Goal: Task Accomplishment & Management: Manage account settings

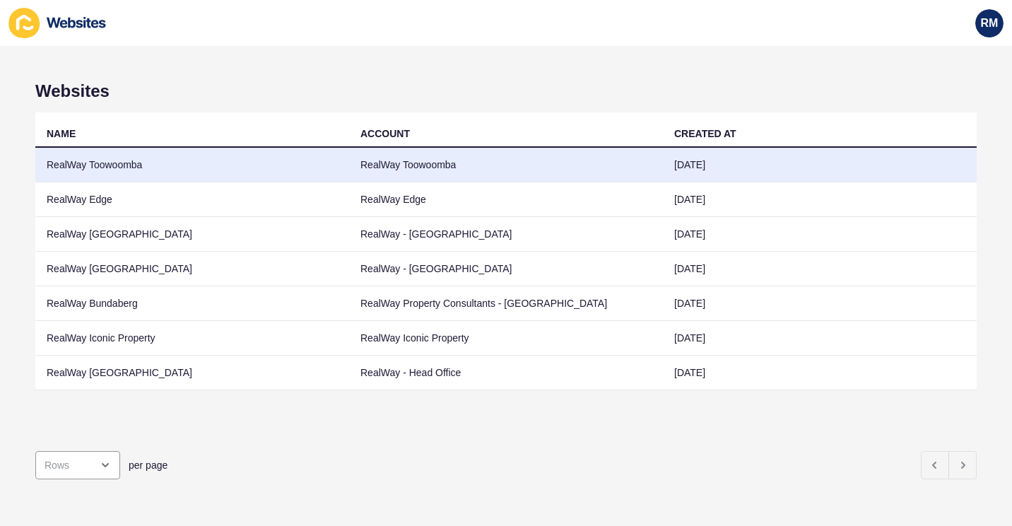
click at [158, 173] on td "RealWay Toowoomba" at bounding box center [192, 165] width 314 height 35
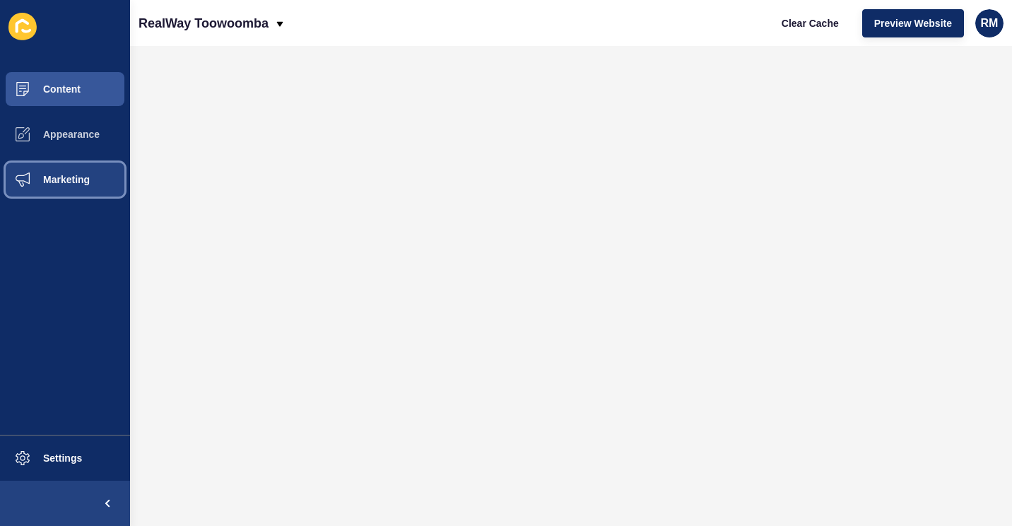
click at [76, 194] on button "Marketing" at bounding box center [65, 179] width 130 height 45
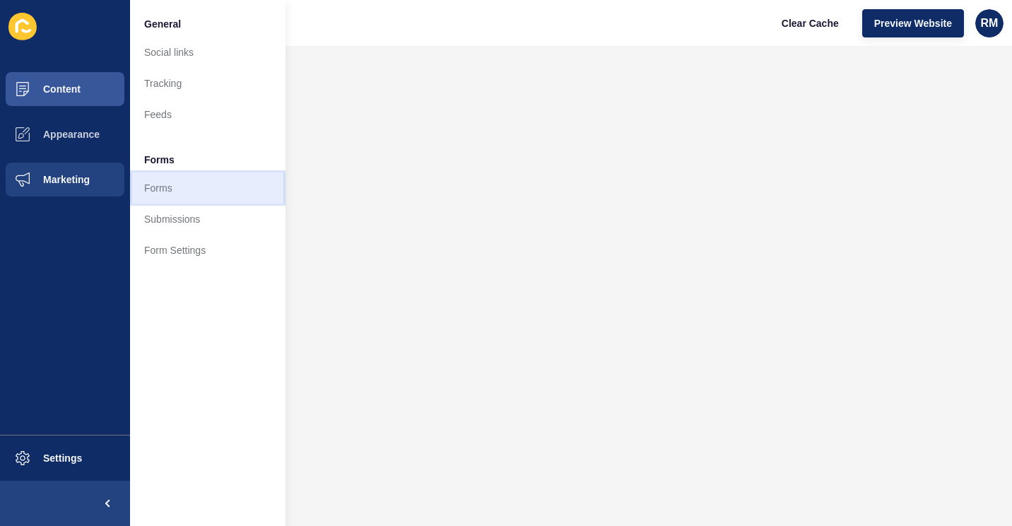
click at [216, 184] on link "Forms" at bounding box center [208, 188] width 156 height 31
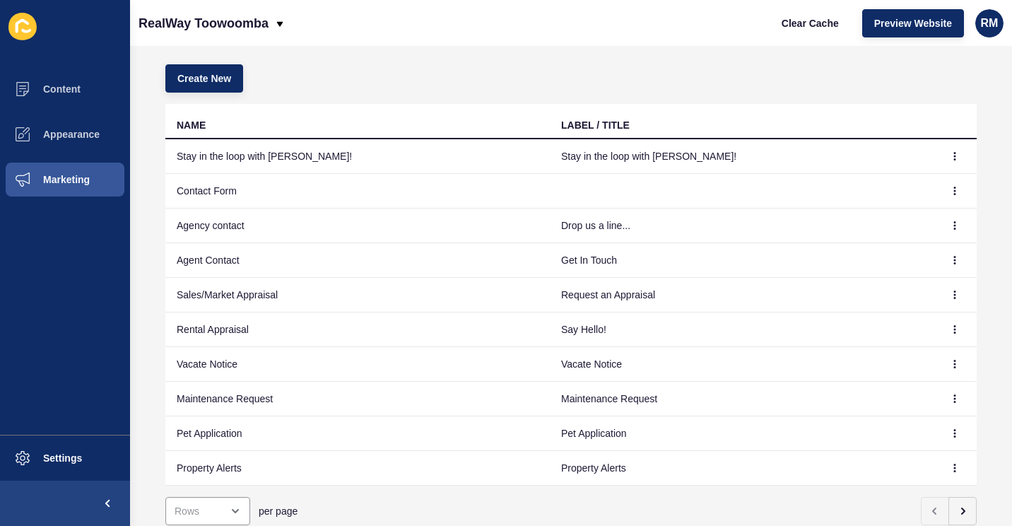
scroll to position [136, 0]
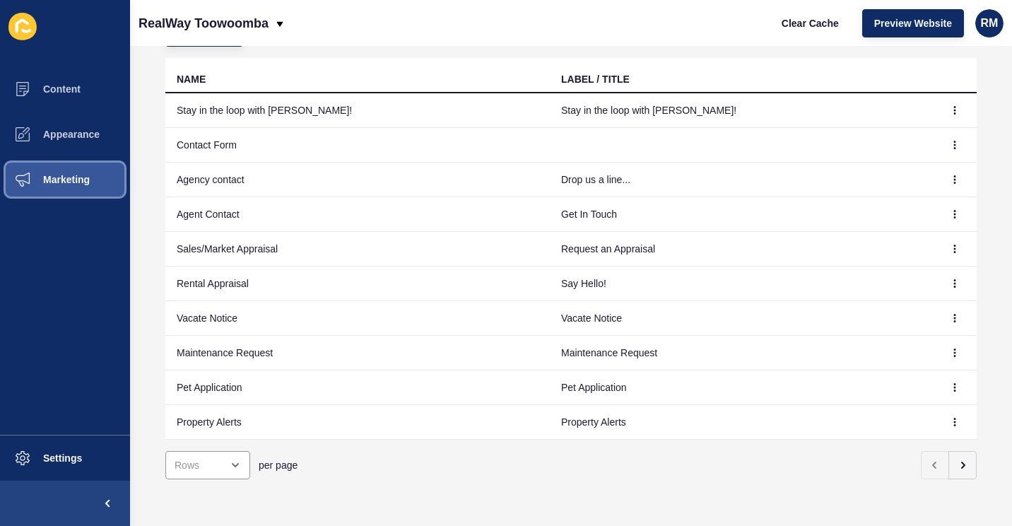
click at [107, 192] on button "Marketing" at bounding box center [65, 179] width 130 height 45
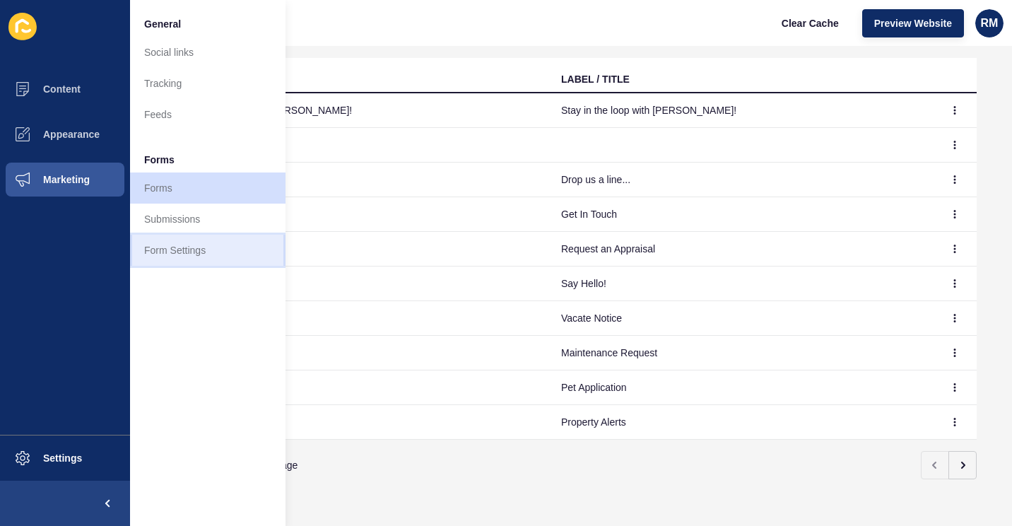
click at [192, 240] on link "Form Settings" at bounding box center [208, 250] width 156 height 31
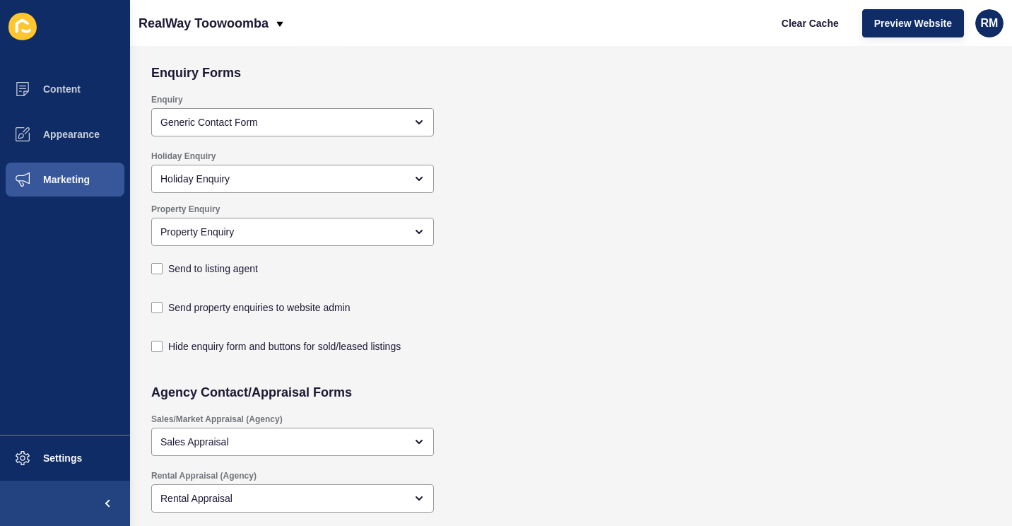
scroll to position [57, 0]
click at [159, 269] on label at bounding box center [156, 269] width 11 height 11
click at [159, 322] on input "Send to listing agent" at bounding box center [158, 326] width 9 height 9
checkbox input "true"
click at [156, 312] on label at bounding box center [156, 308] width 11 height 11
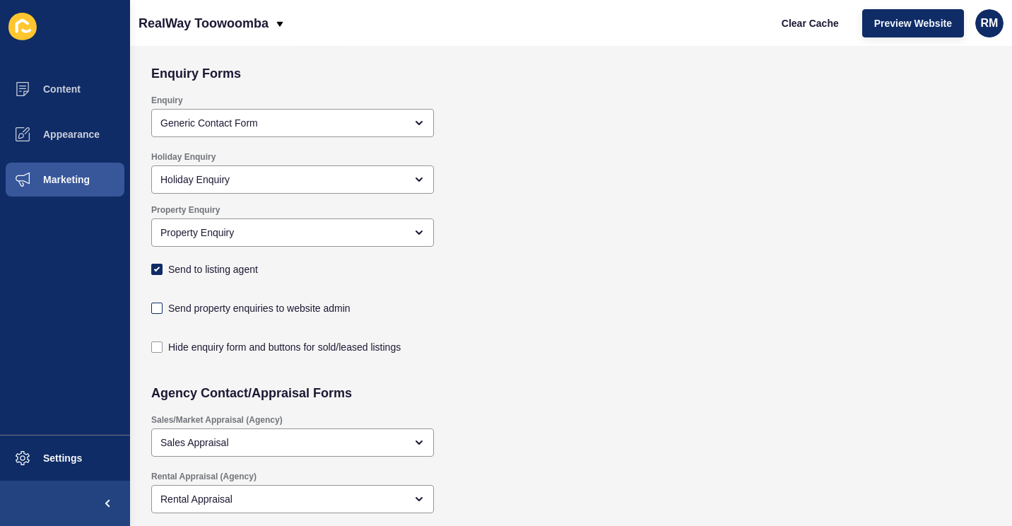
click at [156, 361] on input "Send property enquiries to website admin" at bounding box center [158, 365] width 9 height 9
click at [156, 312] on label at bounding box center [156, 308] width 11 height 11
click at [156, 361] on input "Send property enquiries to website admin" at bounding box center [158, 365] width 9 height 9
click at [156, 312] on label at bounding box center [156, 308] width 11 height 11
click at [156, 361] on input "Send property enquiries to website admin" at bounding box center [158, 365] width 9 height 9
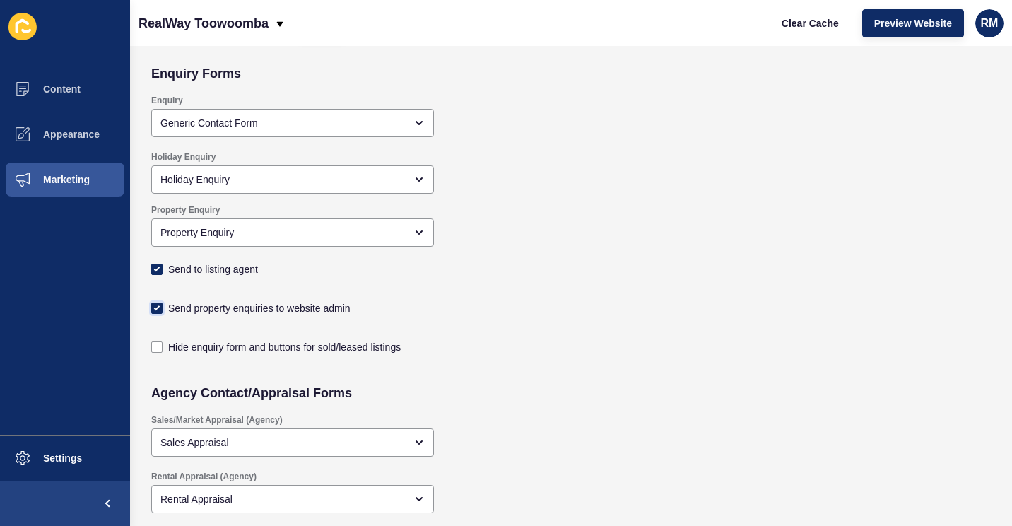
click at [156, 312] on label at bounding box center [156, 308] width 11 height 11
click at [156, 361] on input "Send property enquiries to website admin" at bounding box center [158, 365] width 9 height 9
checkbox input "false"
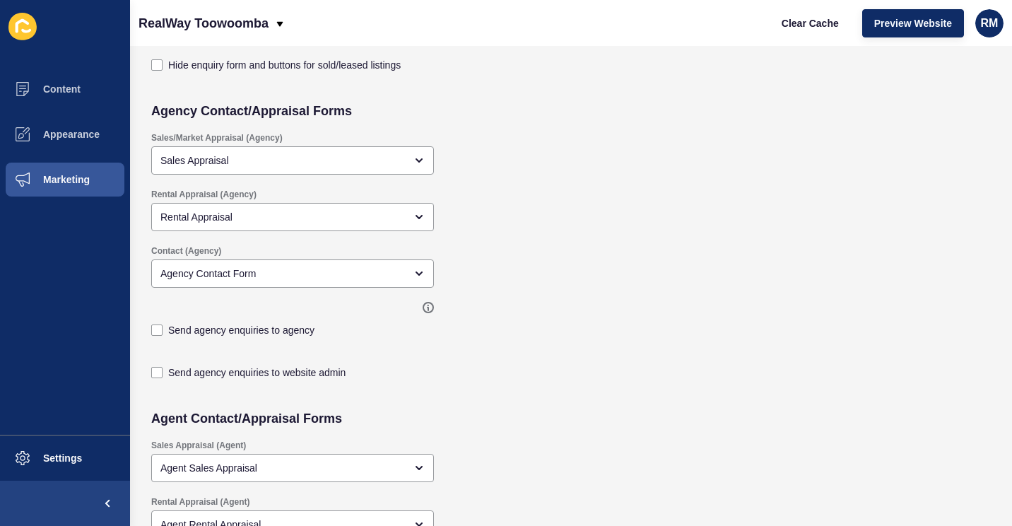
scroll to position [0, 0]
